Goal: Task Accomplishment & Management: Manage account settings

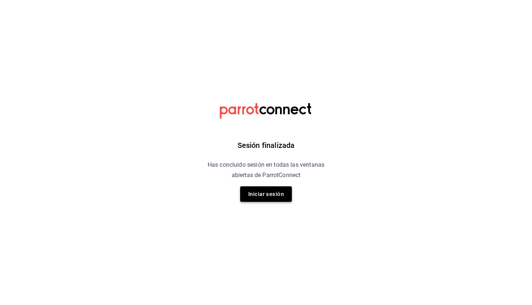
click at [270, 196] on button "Iniciar sesión" at bounding box center [266, 194] width 52 height 16
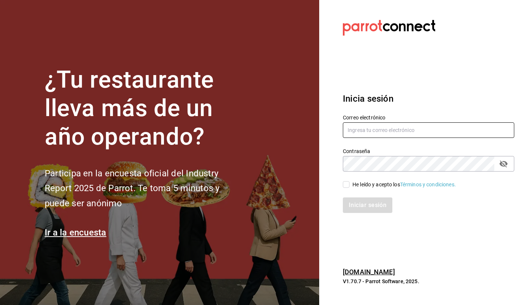
click at [360, 133] on input "text" at bounding box center [428, 130] width 171 height 16
type input "elizabethadunas@gmail.com"
click at [344, 185] on input "He leído y acepto los Términos y condiciones." at bounding box center [346, 184] width 7 height 7
checkbox input "true"
click at [364, 204] on button "Iniciar sesión" at bounding box center [368, 205] width 50 height 16
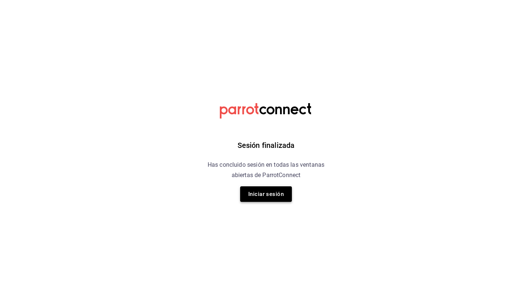
click at [260, 196] on button "Iniciar sesión" at bounding box center [266, 194] width 52 height 16
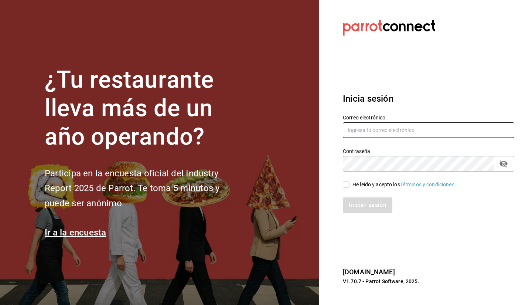
click at [370, 127] on input "text" at bounding box center [428, 130] width 171 height 16
type input "elizabethadunas@gmail.com"
click at [347, 185] on input "He leído y acepto los Términos y condiciones." at bounding box center [346, 184] width 7 height 7
checkbox input "true"
click at [361, 205] on button "Iniciar sesión" at bounding box center [368, 205] width 50 height 16
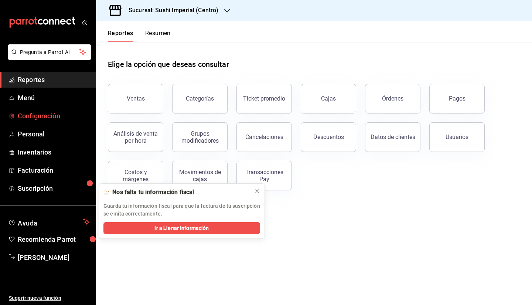
click at [45, 116] on span "Configuración" at bounding box center [54, 116] width 72 height 10
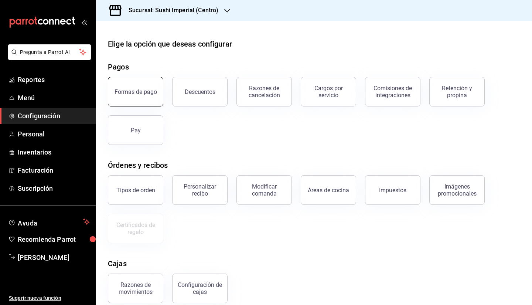
click at [143, 88] on div "Formas de pago" at bounding box center [135, 91] width 42 height 7
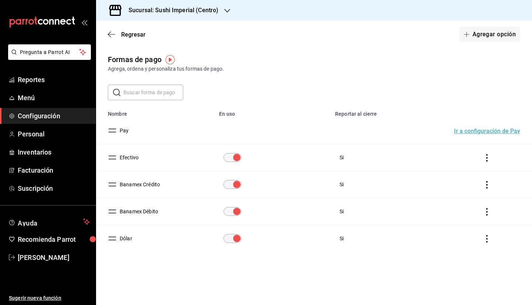
click at [124, 239] on button "Dólar" at bounding box center [125, 238] width 16 height 7
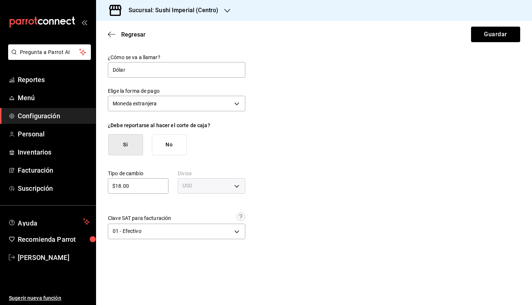
click at [135, 186] on input "$18.00" at bounding box center [138, 185] width 61 height 9
type input "$17.80"
click at [492, 34] on button "Guardar" at bounding box center [495, 35] width 49 height 16
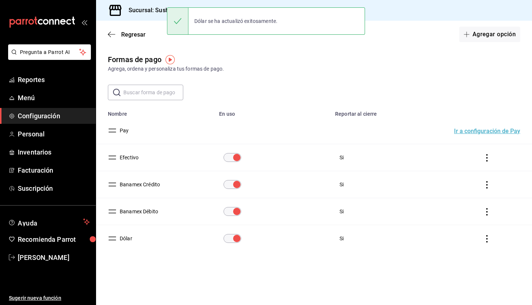
click at [115, 38] on div "Regresar Agregar opción" at bounding box center [314, 34] width 436 height 27
click at [131, 37] on span "Regresar" at bounding box center [133, 34] width 24 height 7
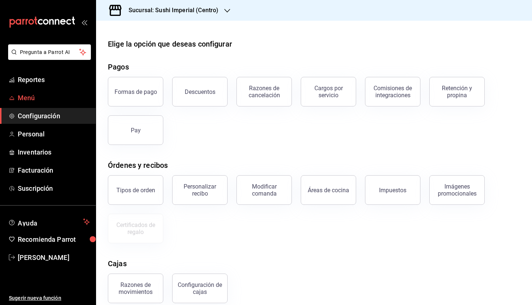
click at [45, 95] on span "Menú" at bounding box center [54, 98] width 72 height 10
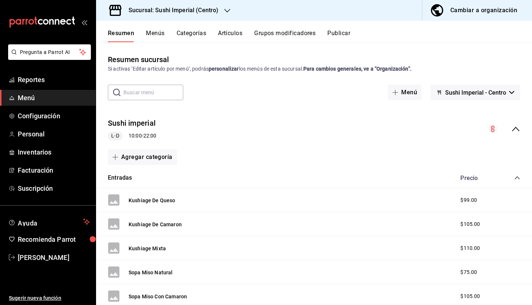
click at [226, 34] on button "Artículos" at bounding box center [230, 36] width 24 height 13
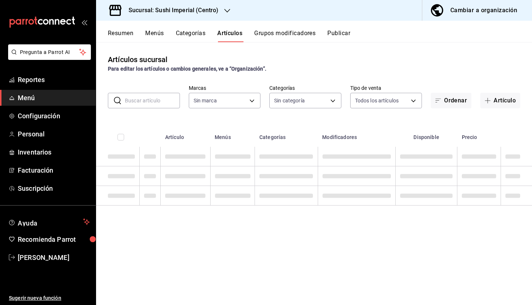
type input "276d3a2c-79c6-4643-97fb-7a471351d642"
type input "aadf819b-481c-4761-a509-4bf11265e2ef,08fa9714-4846-493b-976a-579c755b27f6,6b4e7…"
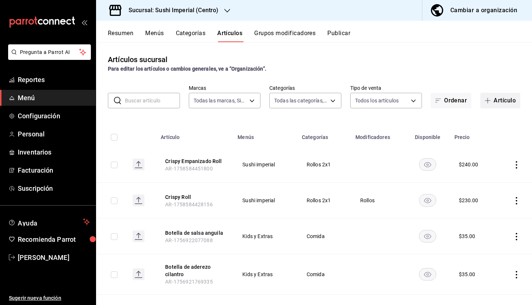
click at [499, 101] on button "Artículo" at bounding box center [500, 101] width 40 height 16
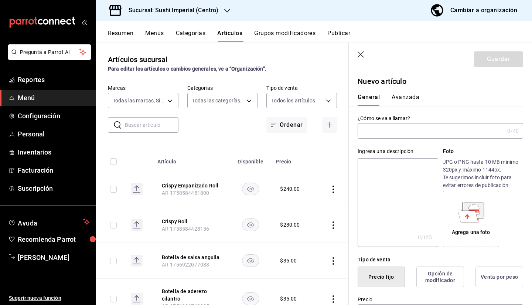
click at [379, 133] on input "text" at bounding box center [431, 130] width 147 height 15
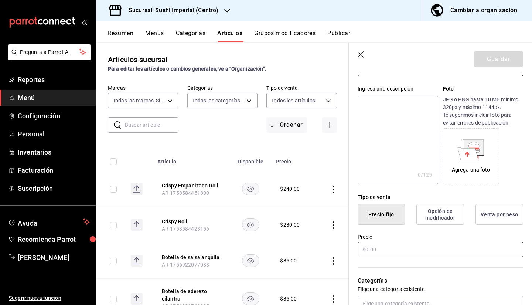
type input "Papas Bufalo cortecia"
click at [381, 246] on input "text" at bounding box center [440, 250] width 165 height 16
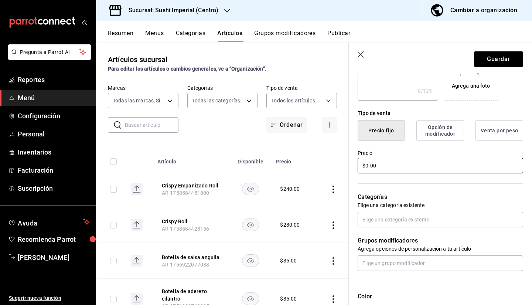
scroll to position [149, 0]
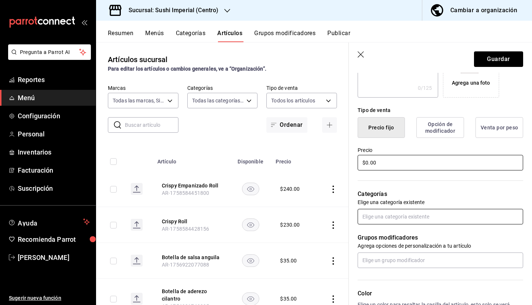
type input "$0.00"
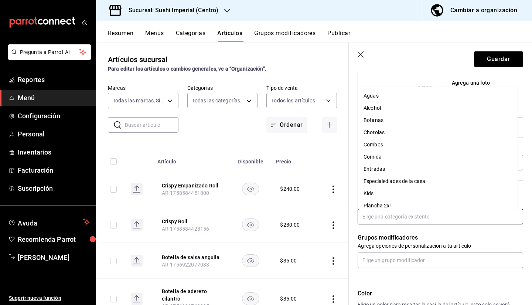
click at [384, 216] on input "text" at bounding box center [440, 217] width 165 height 16
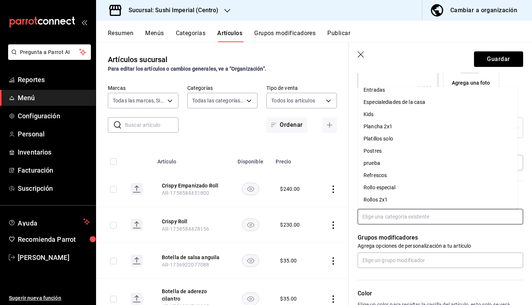
scroll to position [0, 0]
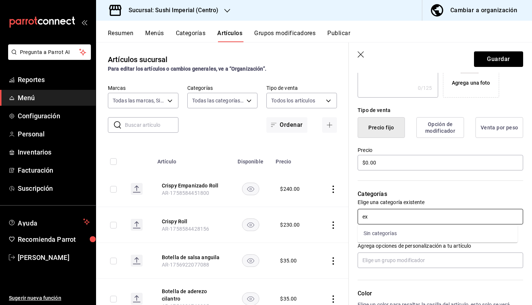
type input "e"
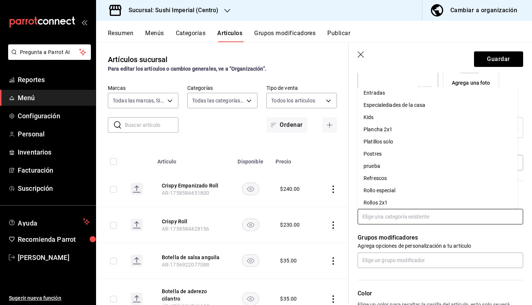
scroll to position [78, 0]
click at [375, 116] on li "Kids" at bounding box center [438, 116] width 160 height 12
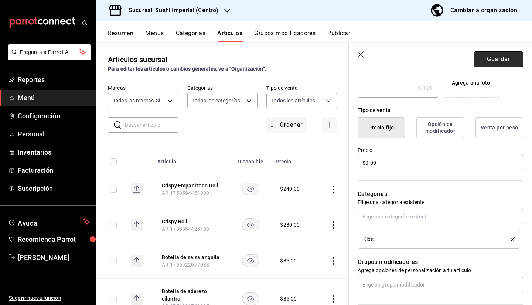
click at [485, 66] on button "Guardar" at bounding box center [498, 59] width 49 height 16
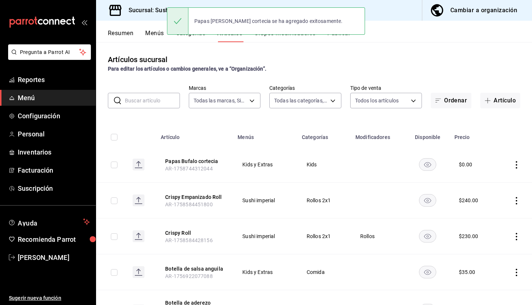
click at [337, 45] on div "Artículos sucursal Para editar los artículos o cambios generales, ve a “Organiz…" at bounding box center [314, 173] width 436 height 262
click at [341, 37] on div "Papas Bufalo cortecia se ha agregado exitosamente." at bounding box center [266, 21] width 198 height 32
click at [336, 37] on div "Papas Bufalo cortecia se ha agregado exitosamente." at bounding box center [266, 21] width 198 height 32
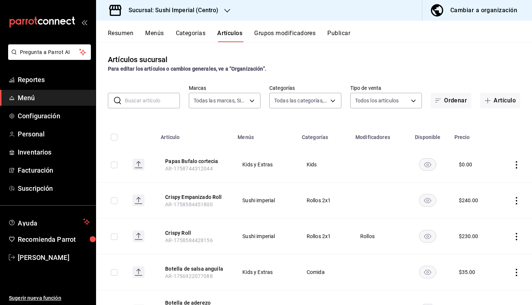
click at [148, 95] on input "text" at bounding box center [152, 100] width 55 height 15
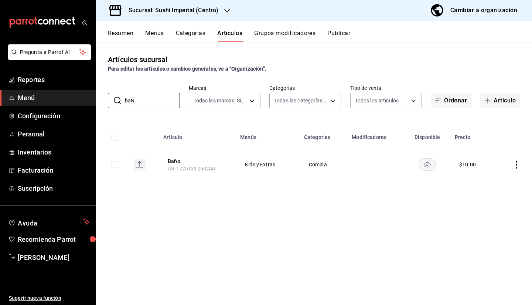
type input "baÑ"
click at [175, 165] on span "AR-1725131260240" at bounding box center [191, 168] width 47 height 6
click at [173, 160] on button "Baño" at bounding box center [197, 160] width 59 height 7
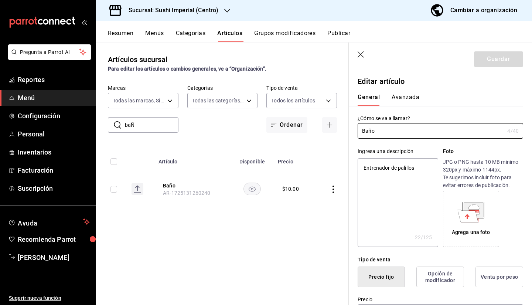
click at [408, 97] on button "Avanzada" at bounding box center [406, 99] width 28 height 13
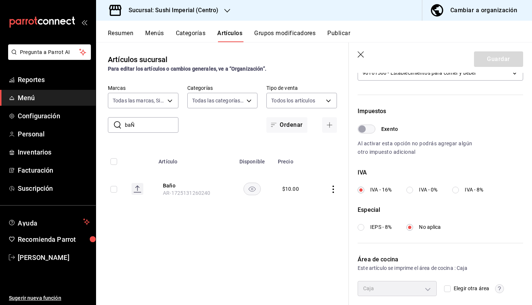
scroll to position [217, 0]
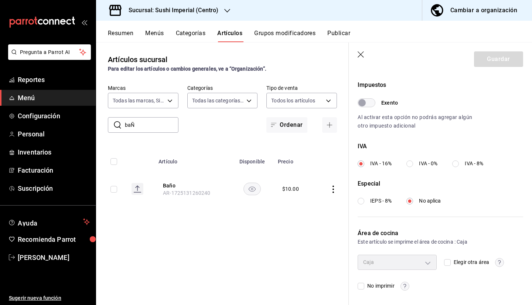
click at [363, 283] on input "No imprimir" at bounding box center [361, 286] width 7 height 7
checkbox input "true"
click at [486, 59] on button "Guardar" at bounding box center [498, 59] width 49 height 16
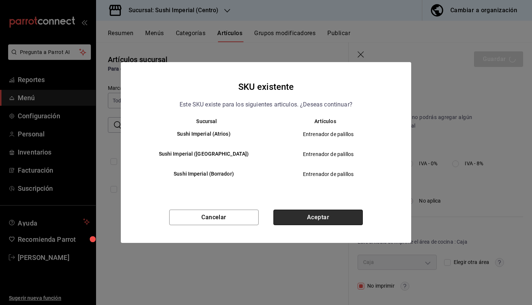
click at [312, 213] on button "Aceptar" at bounding box center [317, 217] width 89 height 16
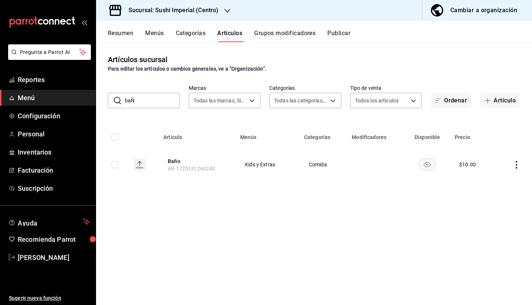
click at [339, 35] on button "Publicar" at bounding box center [338, 36] width 23 height 13
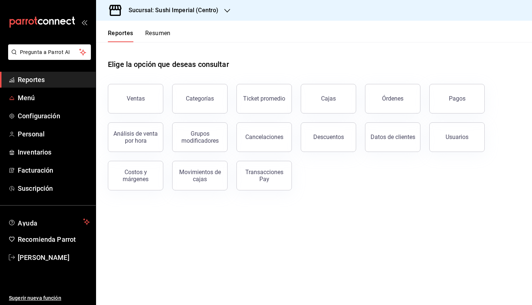
click at [35, 100] on span "Menú" at bounding box center [54, 98] width 72 height 10
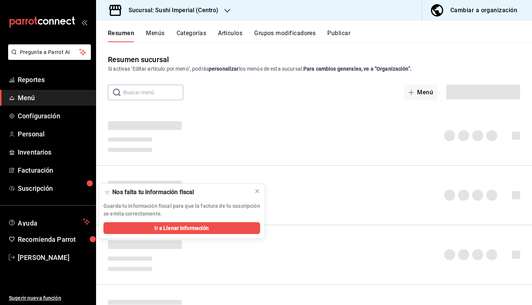
click at [333, 32] on button "Publicar" at bounding box center [338, 36] width 23 height 13
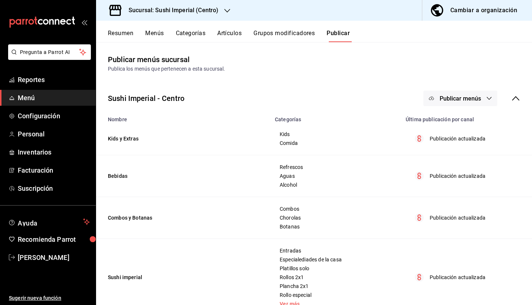
click at [229, 35] on button "Artículos" at bounding box center [229, 36] width 24 height 13
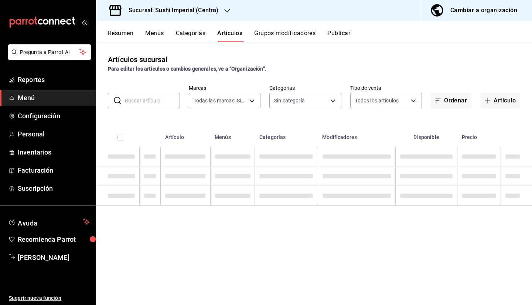
type input "276d3a2c-79c6-4643-97fb-7a471351d642"
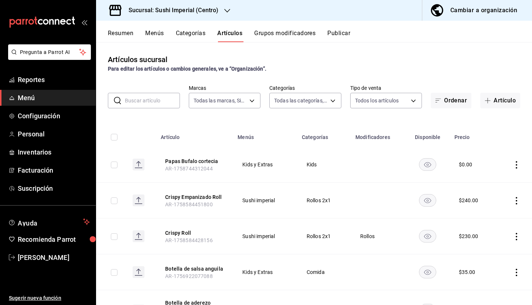
type input "aadf819b-481c-4761-a509-4bf11265e2ef,08fa9714-4846-493b-976a-579c755b27f6,6b4e7…"
click at [199, 160] on button "Papas Bufalo cortecia" at bounding box center [194, 160] width 59 height 7
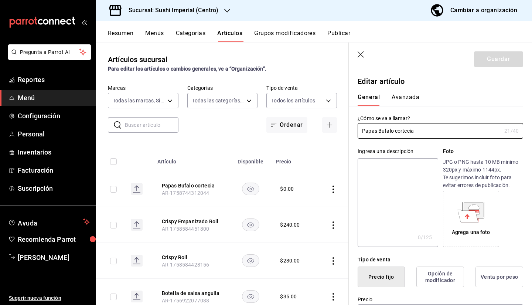
click at [408, 130] on input "Papas Bufalo cortecia" at bounding box center [430, 130] width 144 height 15
click at [418, 127] on input "Papas Bufalo cortesia" at bounding box center [430, 130] width 144 height 15
type input "Papas Bufalo cortesía"
click at [493, 60] on button "Guardar" at bounding box center [498, 59] width 49 height 16
